Goal: Check status: Check status

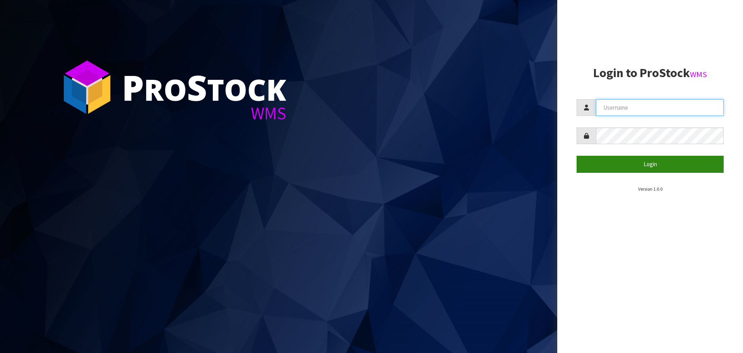
type input "[EMAIL_ADDRESS][DOMAIN_NAME]"
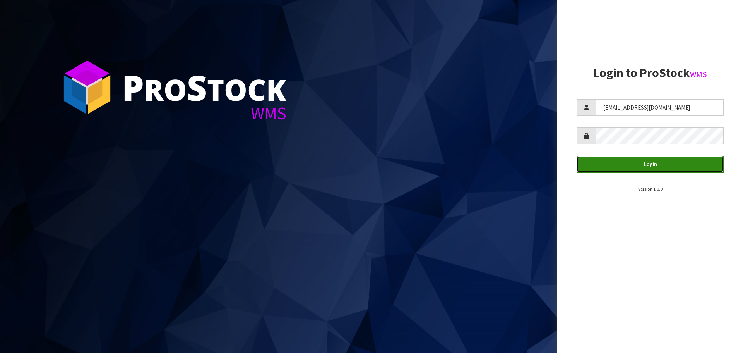
click at [660, 165] on button "Login" at bounding box center [650, 164] width 147 height 17
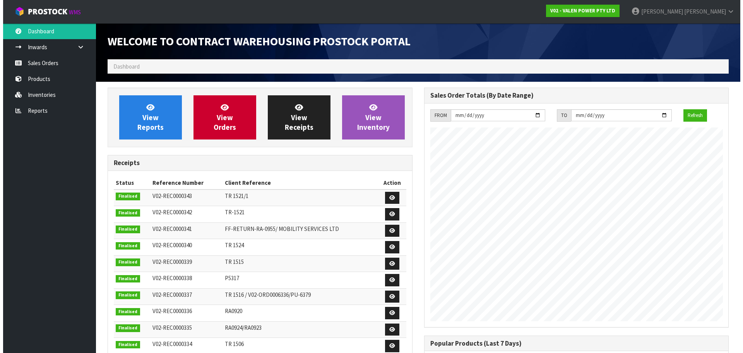
scroll to position [429, 316]
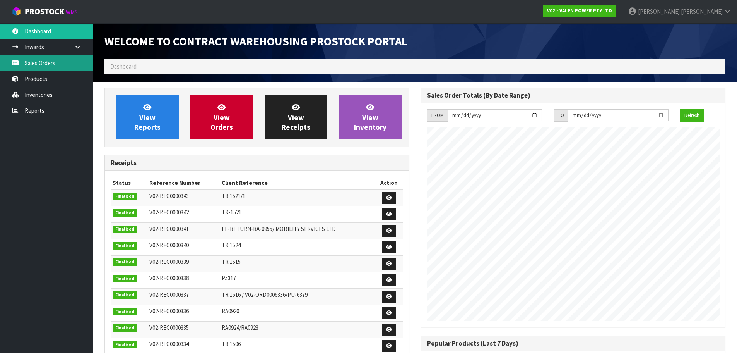
click at [44, 69] on link "Sales Orders" at bounding box center [46, 63] width 93 height 16
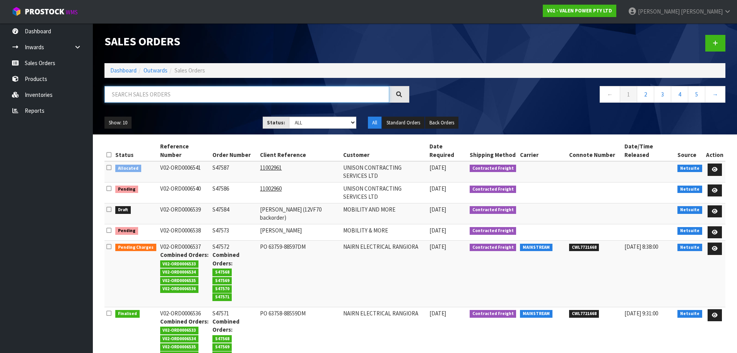
click at [135, 92] on input "text" at bounding box center [247, 94] width 285 height 17
paste input "S47589"
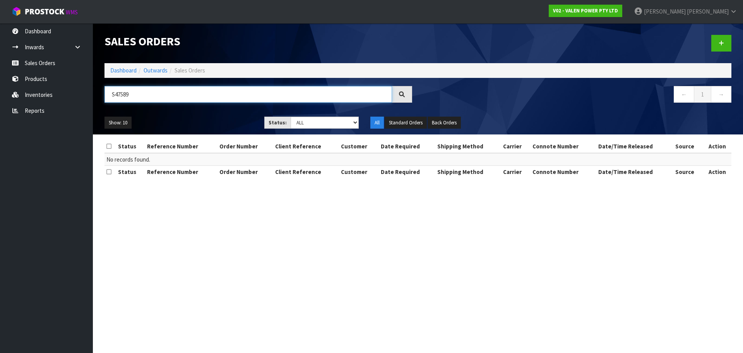
type input "S47589"
click at [407, 92] on div at bounding box center [402, 94] width 20 height 17
click at [149, 98] on input "S47589" at bounding box center [249, 94] width 288 height 17
drag, startPoint x: 147, startPoint y: 93, endPoint x: 30, endPoint y: 93, distance: 116.9
click at [30, 93] on body "Toggle navigation ProStock WMS V02 - VALEN POWER PTY LTD [PERSON_NAME] Logout D…" at bounding box center [371, 176] width 743 height 353
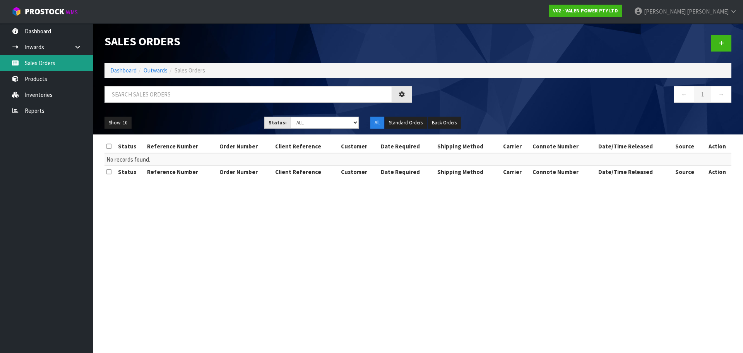
click at [41, 65] on link "Sales Orders" at bounding box center [46, 63] width 93 height 16
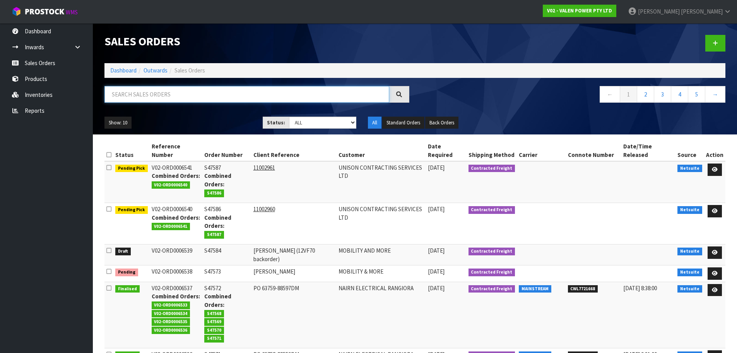
click at [185, 95] on input "text" at bounding box center [247, 94] width 285 height 17
paste input "S47589"
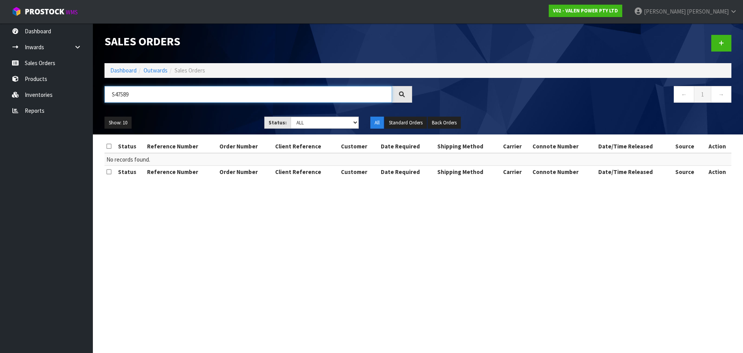
click at [202, 93] on input "S47589" at bounding box center [249, 94] width 288 height 17
type input "S47589"
click at [440, 251] on section "Sales Orders Dashboard Outwards Sales Orders S47589 ← 1 → Show: 10 5 10 25 50 S…" at bounding box center [371, 176] width 743 height 353
click at [374, 352] on section "Sales Orders Dashboard Outwards Sales Orders S47589 ← 1 → Show: 10 5 10 25 50 S…" at bounding box center [371, 176] width 743 height 353
click at [218, 291] on section "Sales Orders Dashboard Outwards Sales Orders S47589 ← 1 → Show: 10 5 10 25 50 S…" at bounding box center [371, 176] width 743 height 353
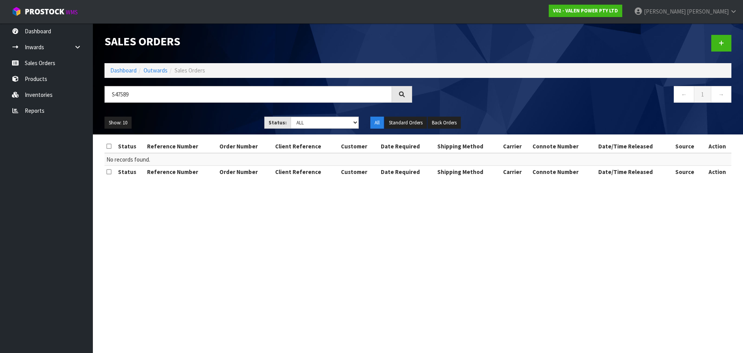
click at [537, 273] on section "Sales Orders Dashboard Outwards Sales Orders S47589 ← 1 → Show: 10 5 10 25 50 S…" at bounding box center [371, 176] width 743 height 353
click at [317, 263] on section "Sales Orders Dashboard Outwards Sales Orders S47589 ← 1 → Show: 10 5 10 25 50 S…" at bounding box center [371, 176] width 743 height 353
click at [322, 314] on section "Sales Orders Dashboard Outwards Sales Orders S47589 ← 1 → Show: 10 5 10 25 50 S…" at bounding box center [371, 176] width 743 height 353
click at [446, 244] on section "Sales Orders Dashboard Outwards Sales Orders S47589 ← 1 → Show: 10 5 10 25 50 S…" at bounding box center [371, 176] width 743 height 353
click at [496, 250] on section "Sales Orders Dashboard Outwards Sales Orders S47589 ← 1 → Show: 10 5 10 25 50 S…" at bounding box center [371, 176] width 743 height 353
